Goal: Information Seeking & Learning: Learn about a topic

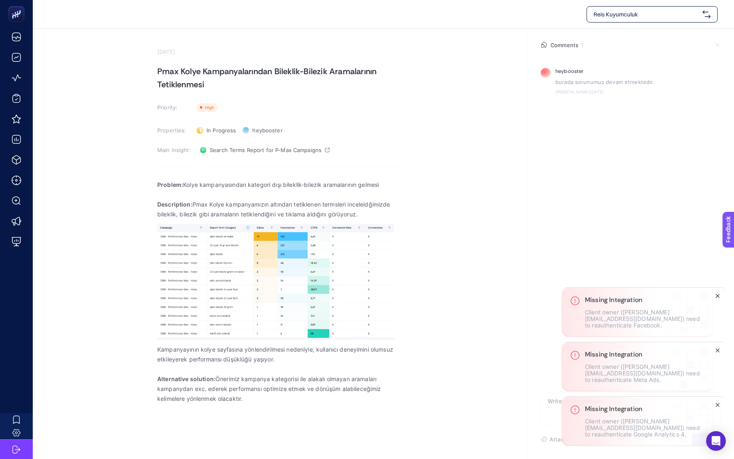
click at [714, 301] on button "Close" at bounding box center [718, 296] width 10 height 10
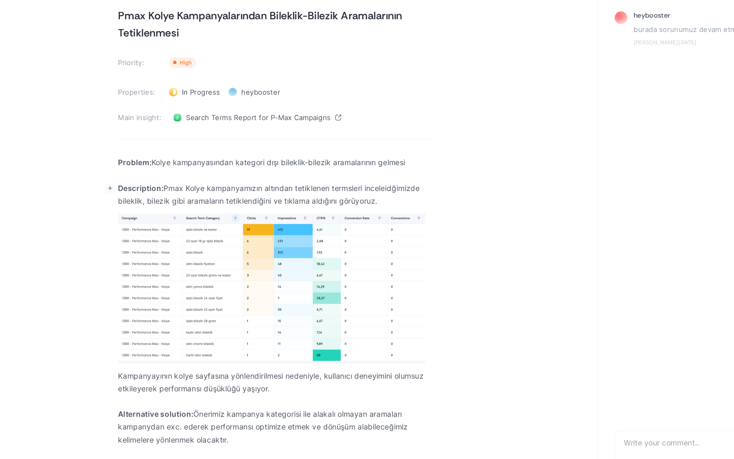
click at [287, 209] on p "Description: Pmax Kolye kampanyamızın altından tetiklenen termsleri inceleidğim…" at bounding box center [280, 209] width 246 height 20
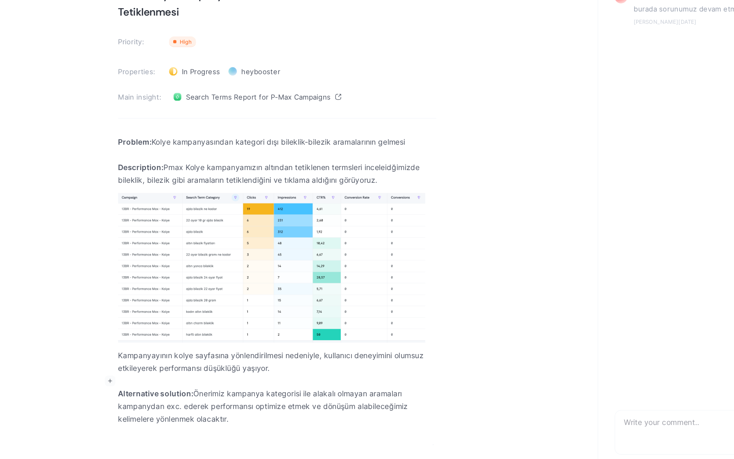
click at [258, 367] on p "Rich Text Editor. Editing area: main" at bounding box center [280, 369] width 246 height 10
click at [258, 359] on p "Kampanyayının kolye sayfasına yönlendirilmesi nedeniyle, kullanıcı deneyimini o…" at bounding box center [280, 355] width 246 height 20
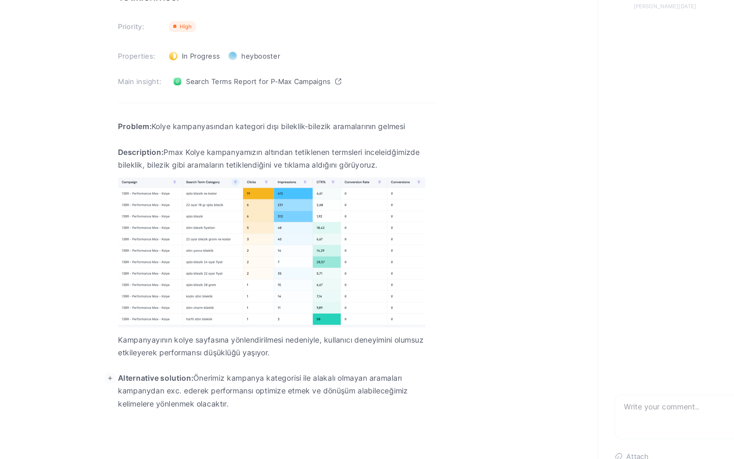
click at [240, 389] on p "Alternative solution: Önerimiz kampanya kategorisi ile alakalı olmayan aramalar…" at bounding box center [280, 388] width 246 height 29
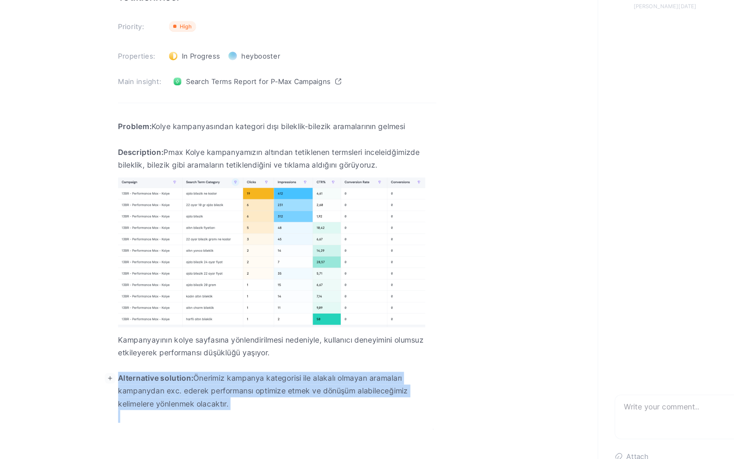
click at [240, 389] on p "Alternative solution: Önerimiz kampanya kategorisi ile alakalı olmayan aramalar…" at bounding box center [280, 388] width 246 height 29
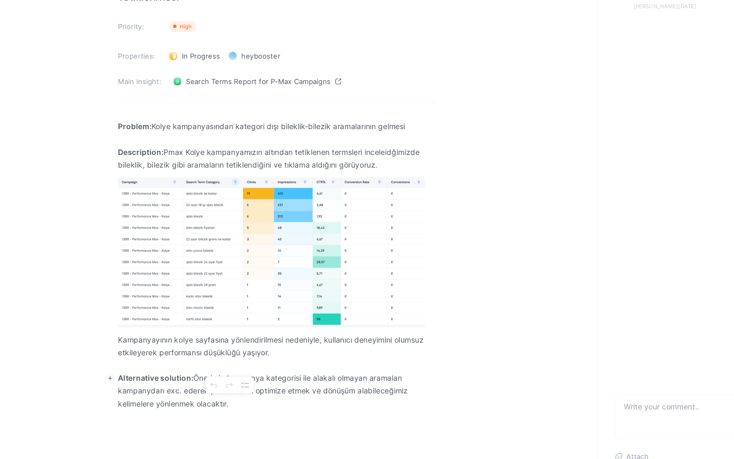
click at [210, 388] on p "Alternative solution: Önerimiz kampanya kategorisi ile alakalı olmayan aramalar…" at bounding box center [280, 388] width 246 height 29
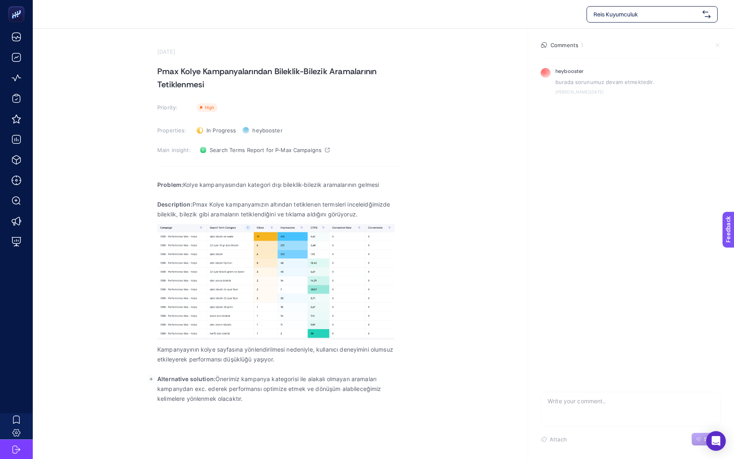
click at [186, 349] on p "Kampanyayının kolye sayfasına yönlendirilmesi nedeniyle, kullanıcı deneyimini o…" at bounding box center [280, 355] width 246 height 20
click at [186, 350] on p "Kampanyayının kolye sayfasına yönlendirilmesi nedeniyle, kullanıcı deneyimini o…" at bounding box center [280, 355] width 246 height 20
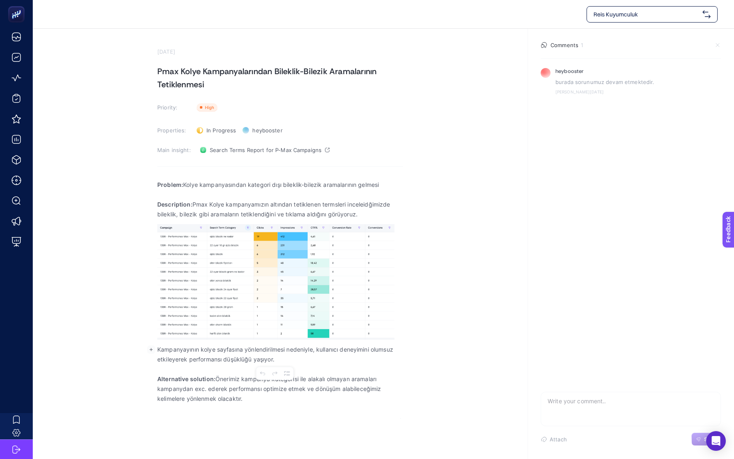
click at [186, 350] on p "Kampanyayının kolye sayfasına yönlendirilmesi nedeniyle, kullanıcı deneyimini o…" at bounding box center [280, 355] width 246 height 20
click at [203, 350] on p "Kampanyayının kolye sayfasına yönlendirilmesi nedeniyle, kullanıcı deneyimini o…" at bounding box center [280, 355] width 246 height 20
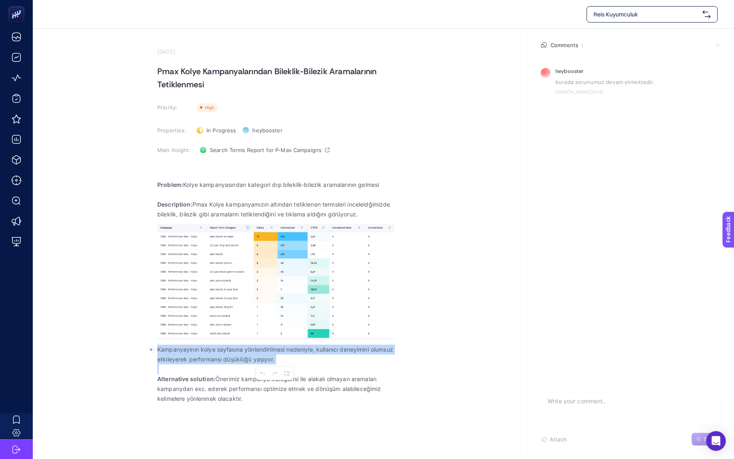
copy p "Kampanyayının kolye sayfasına yönlendirilmesi nedeniyle, kullanıcı deneyimini o…"
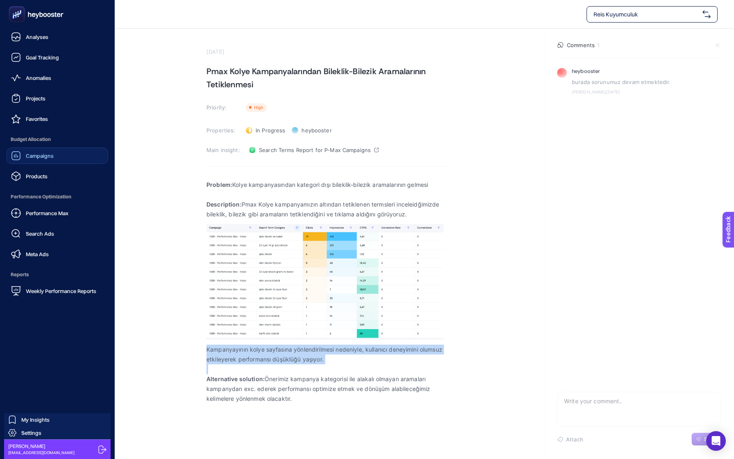
click at [44, 150] on link "Campaigns" at bounding box center [58, 155] width 102 height 16
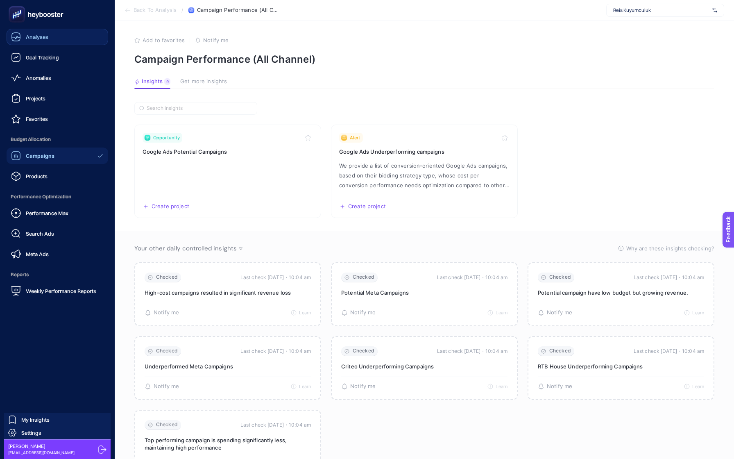
click at [46, 41] on div "Analyses" at bounding box center [29, 37] width 37 height 10
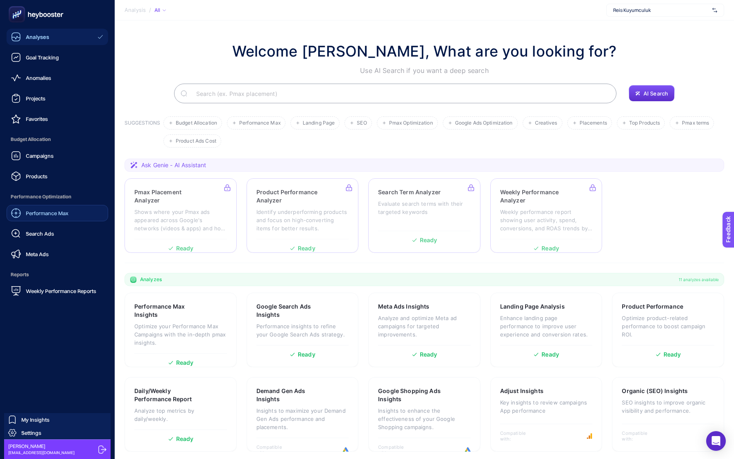
click at [78, 210] on link "Performance Max" at bounding box center [58, 213] width 102 height 16
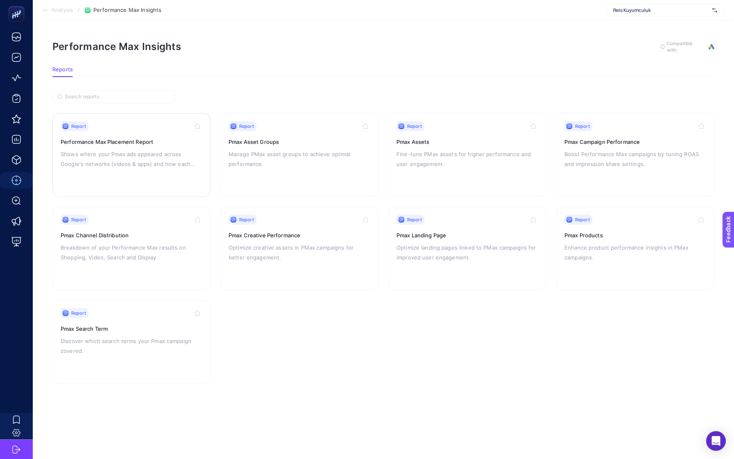
click at [179, 152] on p "Shows where your Pmax ads appeared across Google's networks (videos & apps) and…" at bounding box center [132, 159] width 142 height 20
